Goal: Task Accomplishment & Management: Manage account settings

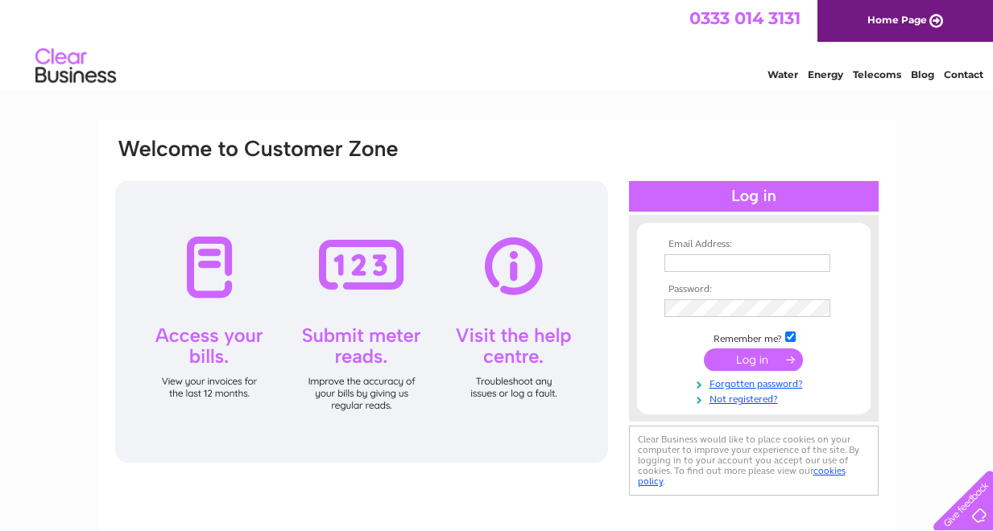
type input "[EMAIL_ADDRESS][DOMAIN_NAME]"
click at [764, 355] on input "submit" at bounding box center [753, 360] width 99 height 23
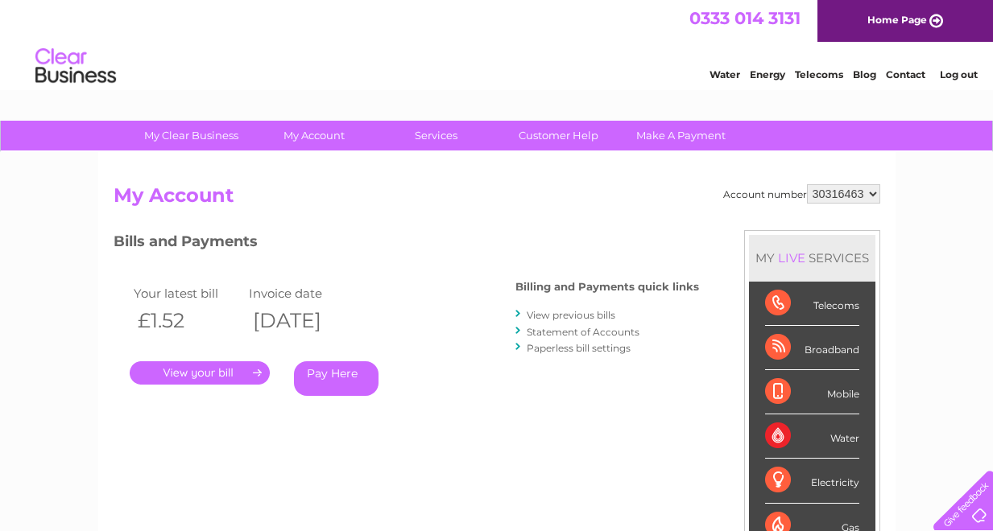
click at [857, 200] on select "30316463" at bounding box center [843, 193] width 73 height 19
click at [807, 184] on select "30316463" at bounding box center [843, 193] width 73 height 19
click at [870, 194] on select "30316463" at bounding box center [843, 193] width 73 height 19
click at [807, 184] on select "30316463" at bounding box center [843, 193] width 73 height 19
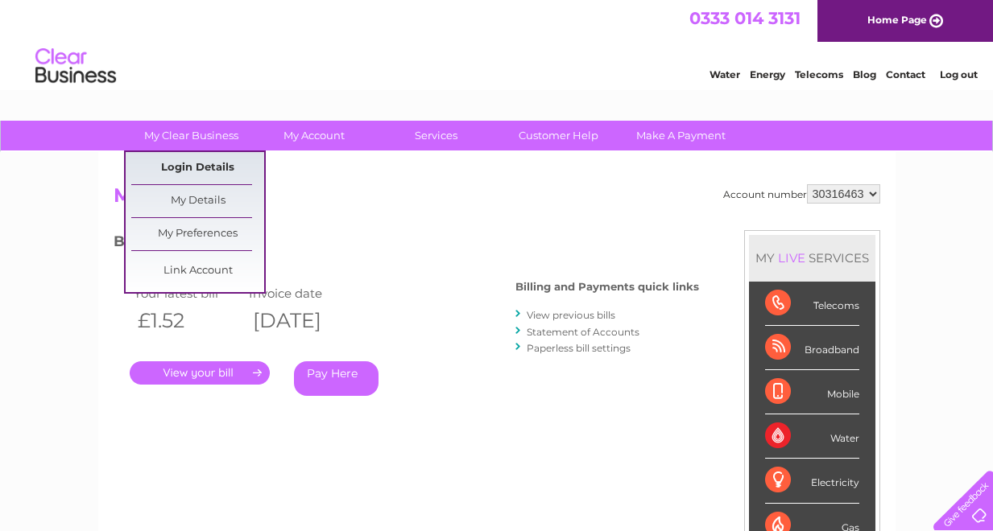
click at [202, 164] on link "Login Details" at bounding box center [197, 168] width 133 height 32
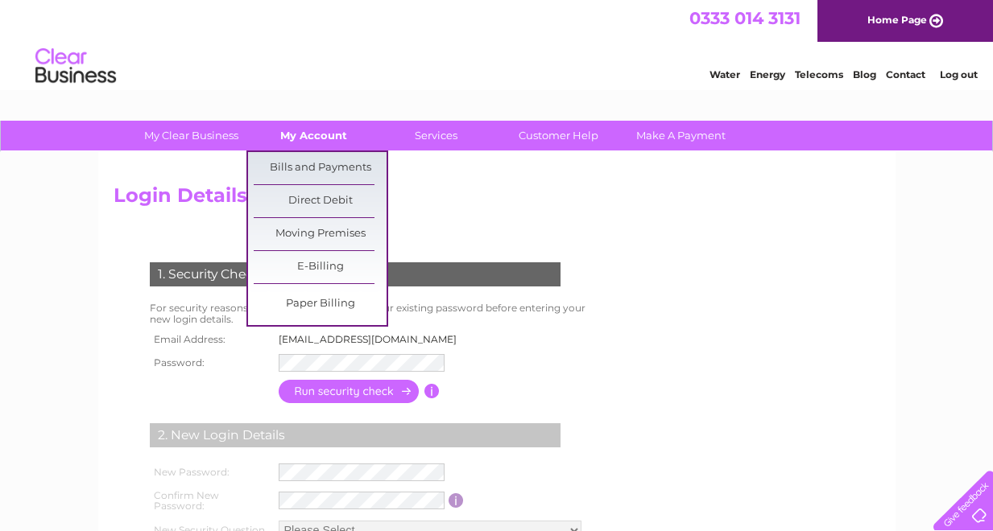
click at [316, 130] on link "My Account" at bounding box center [313, 136] width 133 height 30
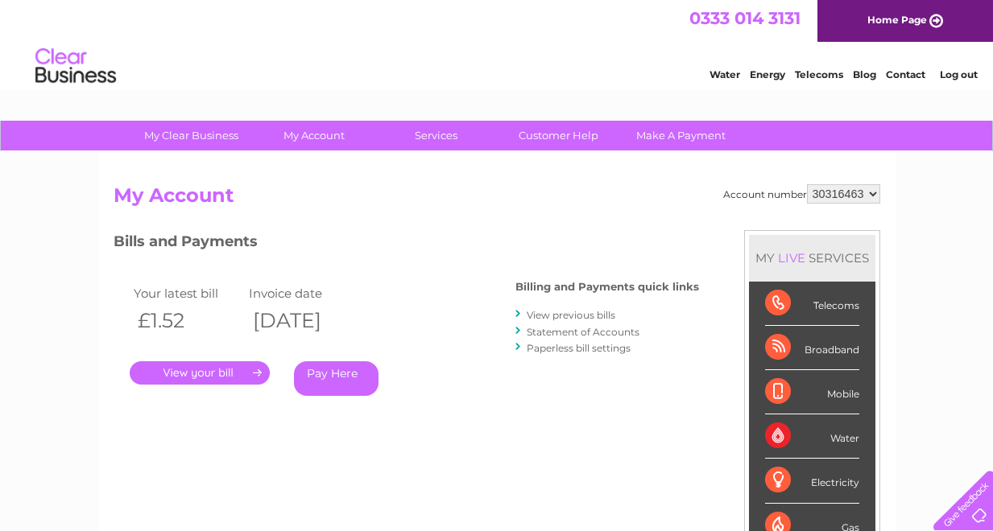
click at [838, 180] on div "Account number 30316463 My Account MY LIVE SERVICES Telecoms Broadband Mobile W…" at bounding box center [496, 418] width 797 height 533
click at [850, 190] on select "30316463" at bounding box center [843, 193] width 73 height 19
click at [855, 196] on select "30316463" at bounding box center [843, 193] width 73 height 19
click at [933, 16] on link "Home Page" at bounding box center [904, 21] width 175 height 42
